Goal: Transaction & Acquisition: Book appointment/travel/reservation

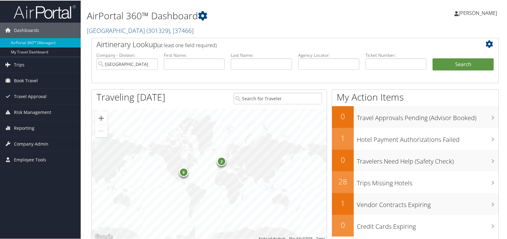
click at [481, 15] on span "[PERSON_NAME]" at bounding box center [477, 12] width 38 height 7
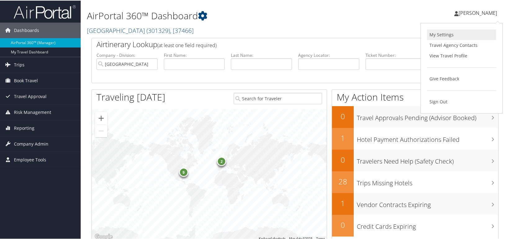
click at [445, 33] on link "My Settings" at bounding box center [461, 34] width 69 height 11
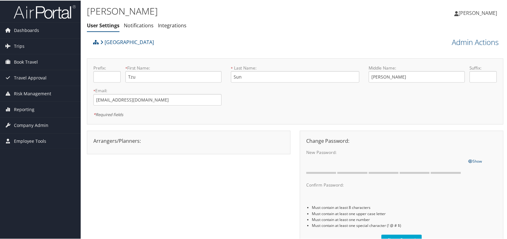
click at [148, 139] on div "Arrangers/Planners: Edit Arrangers & Planners Angeline Jackson Colin Coyne Deme…" at bounding box center [189, 139] width 200 height 7
click at [463, 38] on link "Admin Actions" at bounding box center [474, 41] width 47 height 11
click at [454, 81] on link "Manage Travelers" at bounding box center [457, 79] width 82 height 11
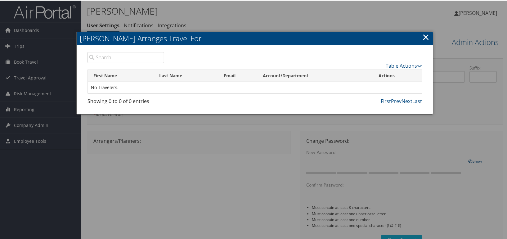
click at [424, 34] on link "×" at bounding box center [425, 36] width 7 height 12
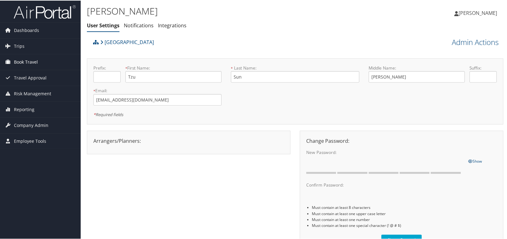
click at [33, 59] on span "Book Travel" at bounding box center [26, 62] width 24 height 16
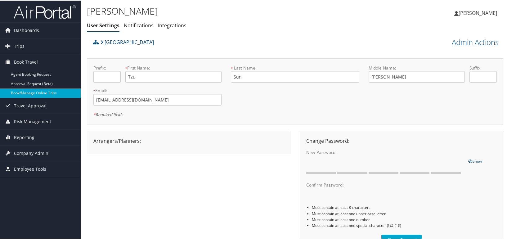
click at [35, 93] on link "Book/Manage Online Trips" at bounding box center [40, 92] width 81 height 9
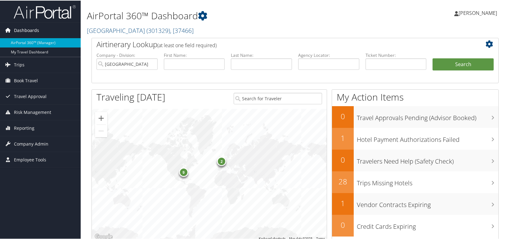
click at [53, 31] on link "Dashboards" at bounding box center [40, 30] width 81 height 16
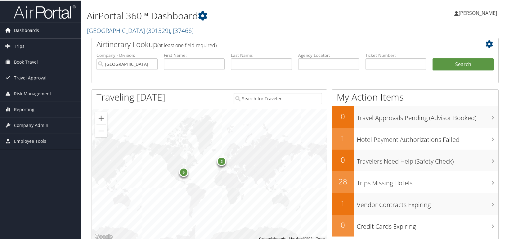
click at [53, 31] on link "Dashboards" at bounding box center [40, 30] width 81 height 16
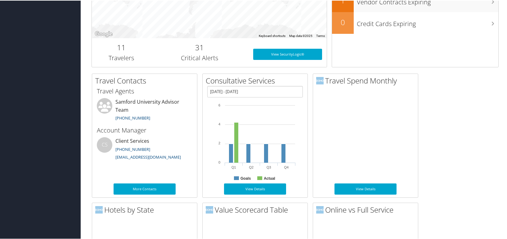
scroll to position [195, 0]
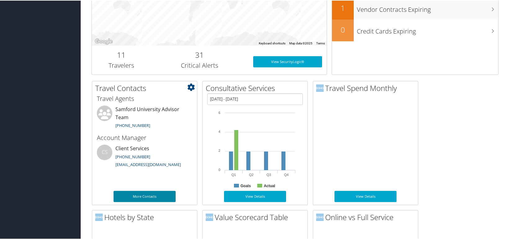
click at [162, 193] on link "More Contacts" at bounding box center [144, 195] width 62 height 11
